Goal: Find specific page/section: Find specific page/section

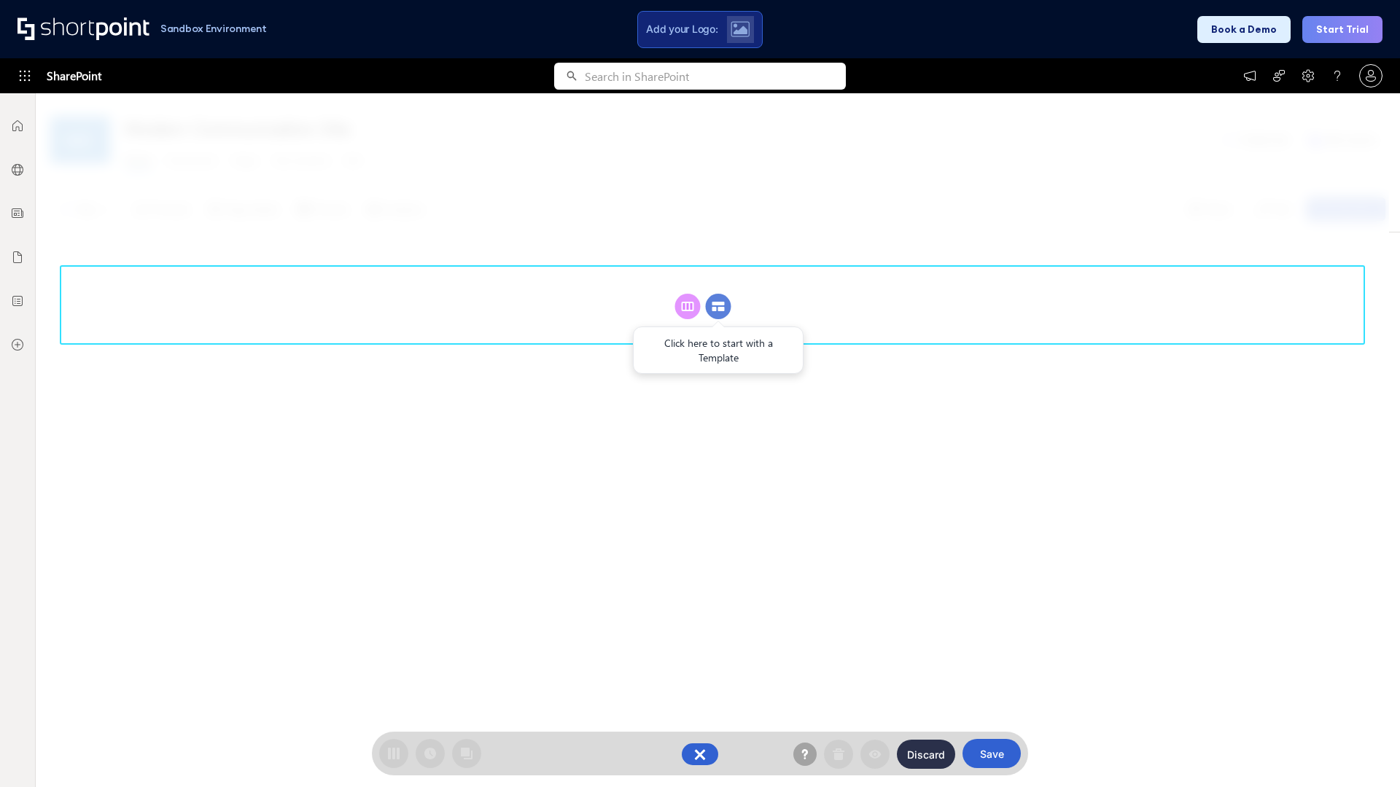
click at [718, 306] on circle at bounding box center [719, 307] width 26 height 26
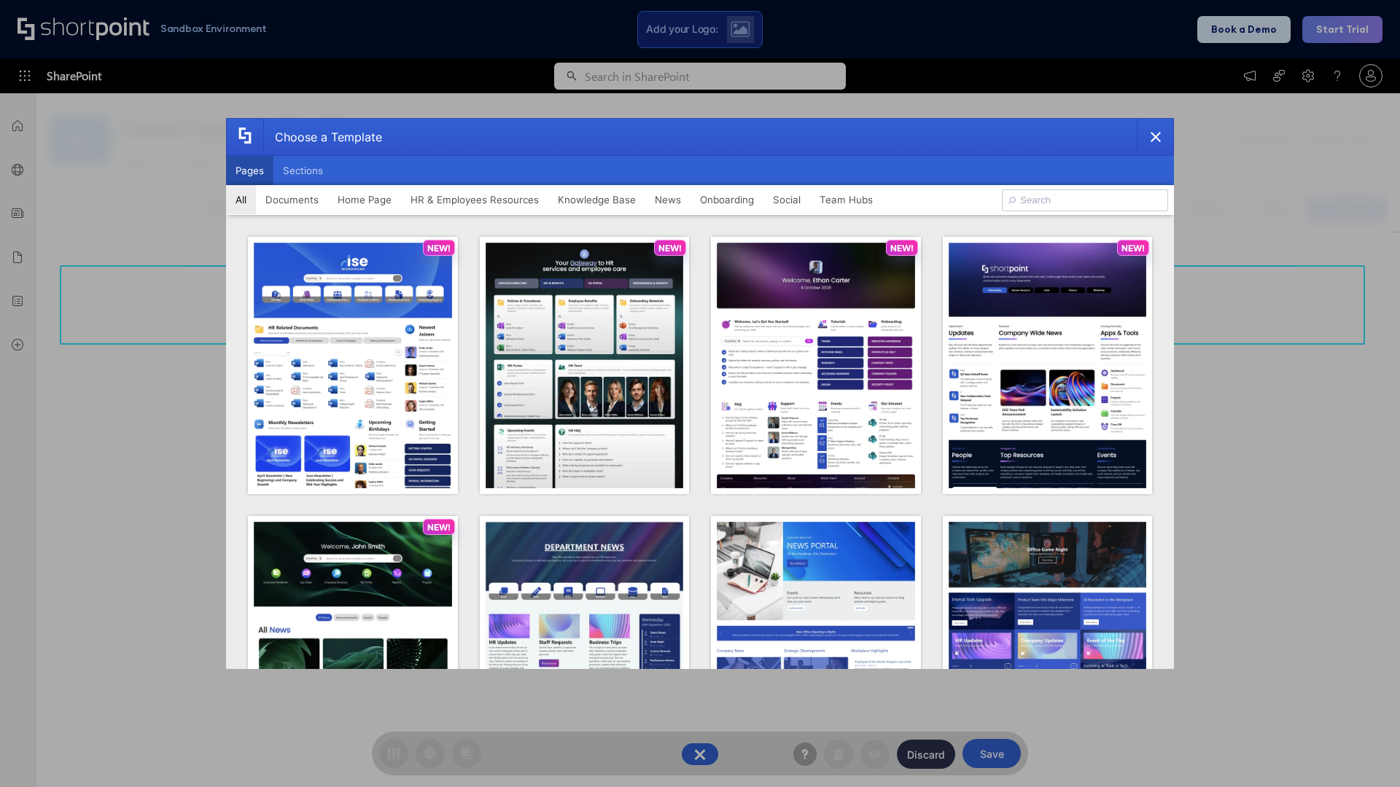
click at [249, 171] on button "Pages" at bounding box center [249, 170] width 47 height 29
type input "Intranet Layout 4"
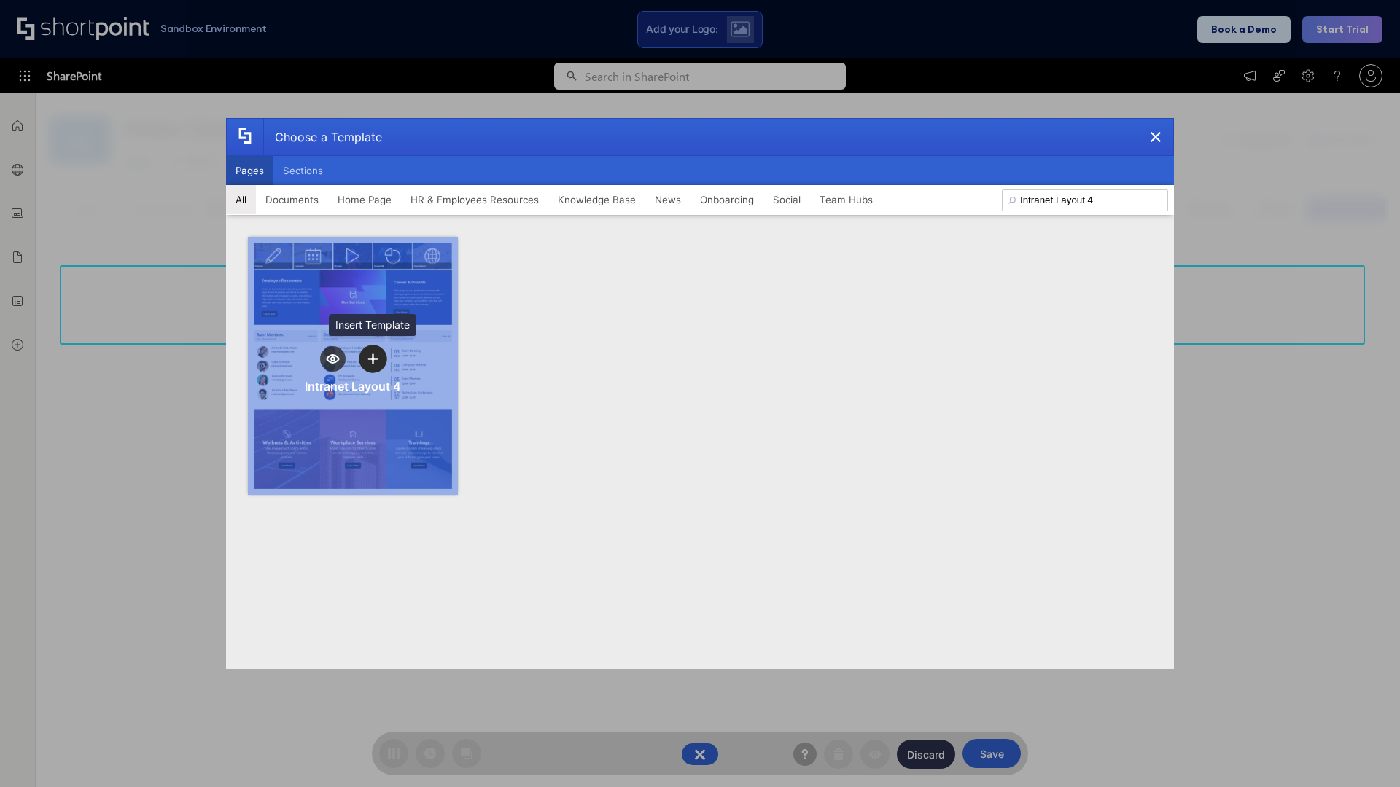
click at [372, 359] on icon "template selector" at bounding box center [372, 359] width 10 height 10
